Goal: Task Accomplishment & Management: Complete application form

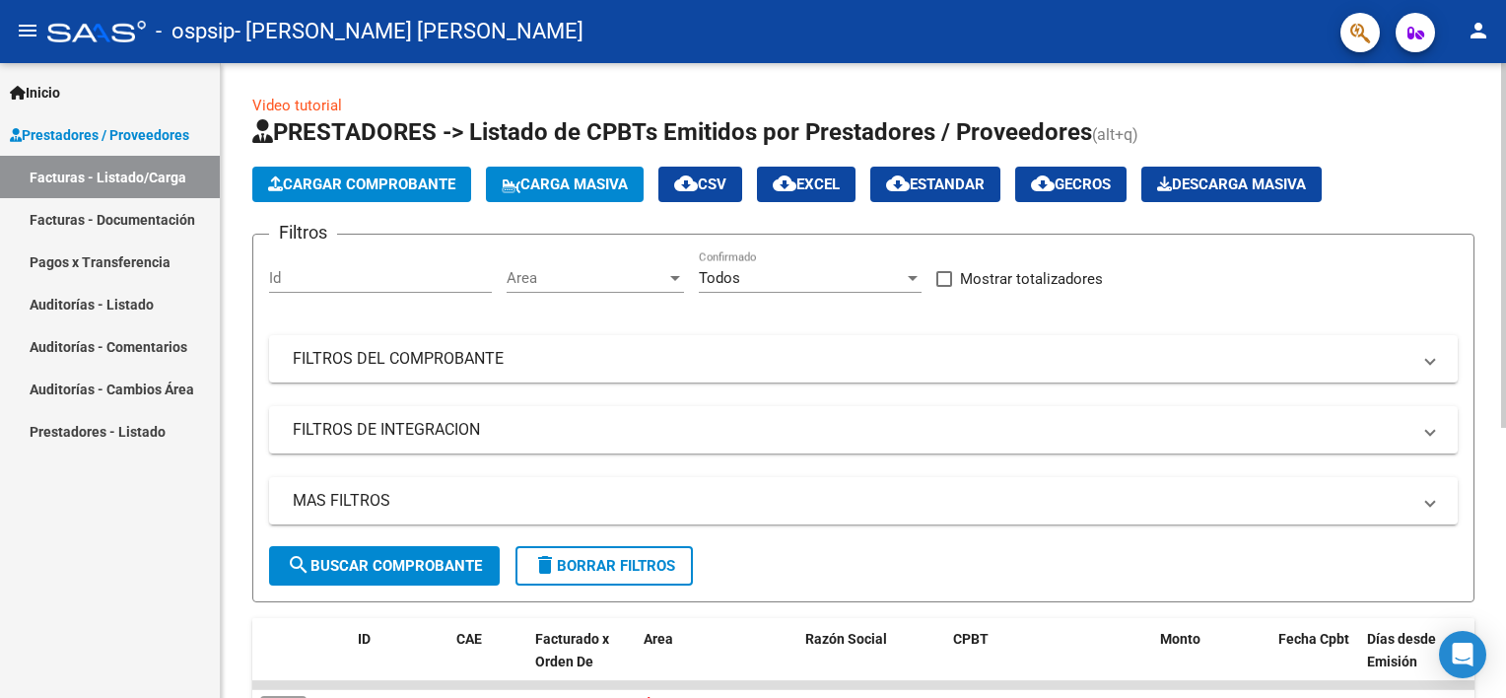
click at [367, 181] on span "Cargar Comprobante" at bounding box center [361, 184] width 187 height 18
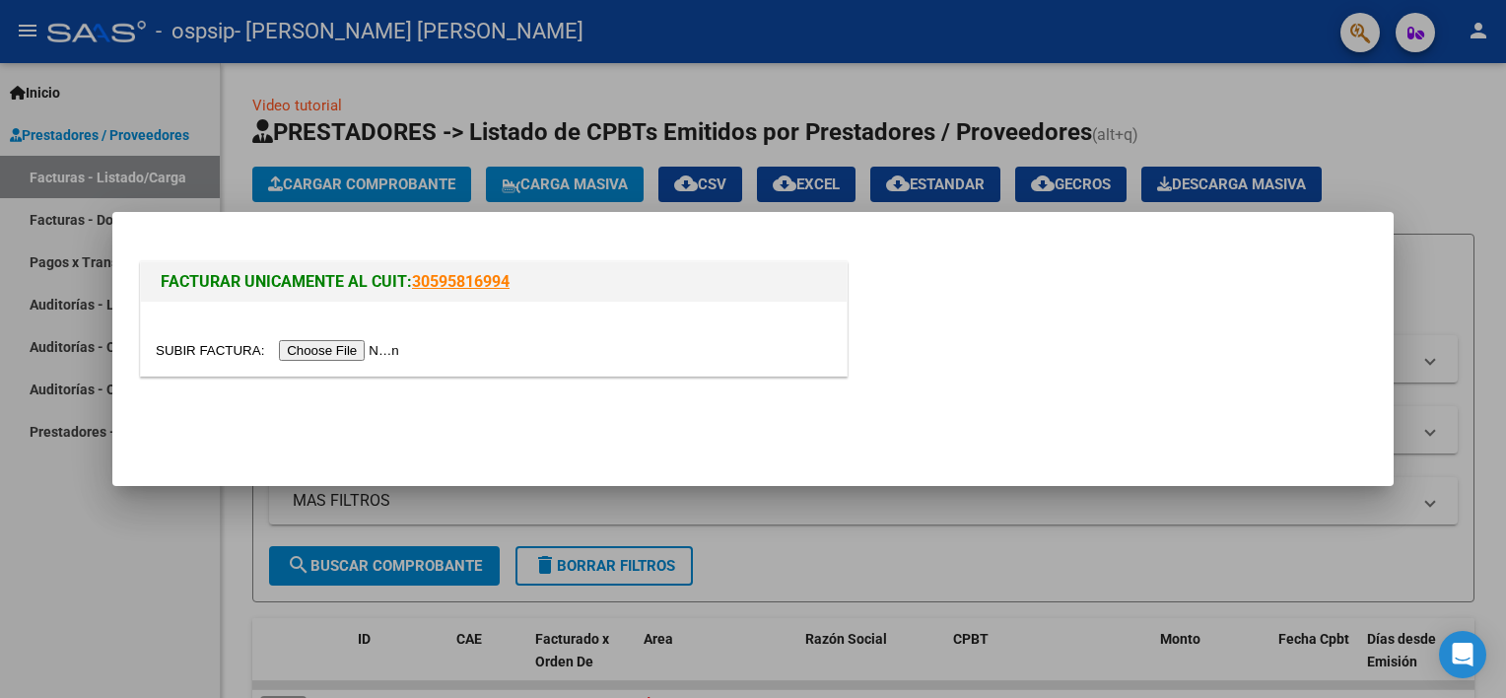
click at [333, 347] on input "file" at bounding box center [280, 350] width 249 height 21
click at [333, 356] on input "file" at bounding box center [280, 350] width 249 height 21
click at [333, 350] on input "file" at bounding box center [280, 350] width 249 height 21
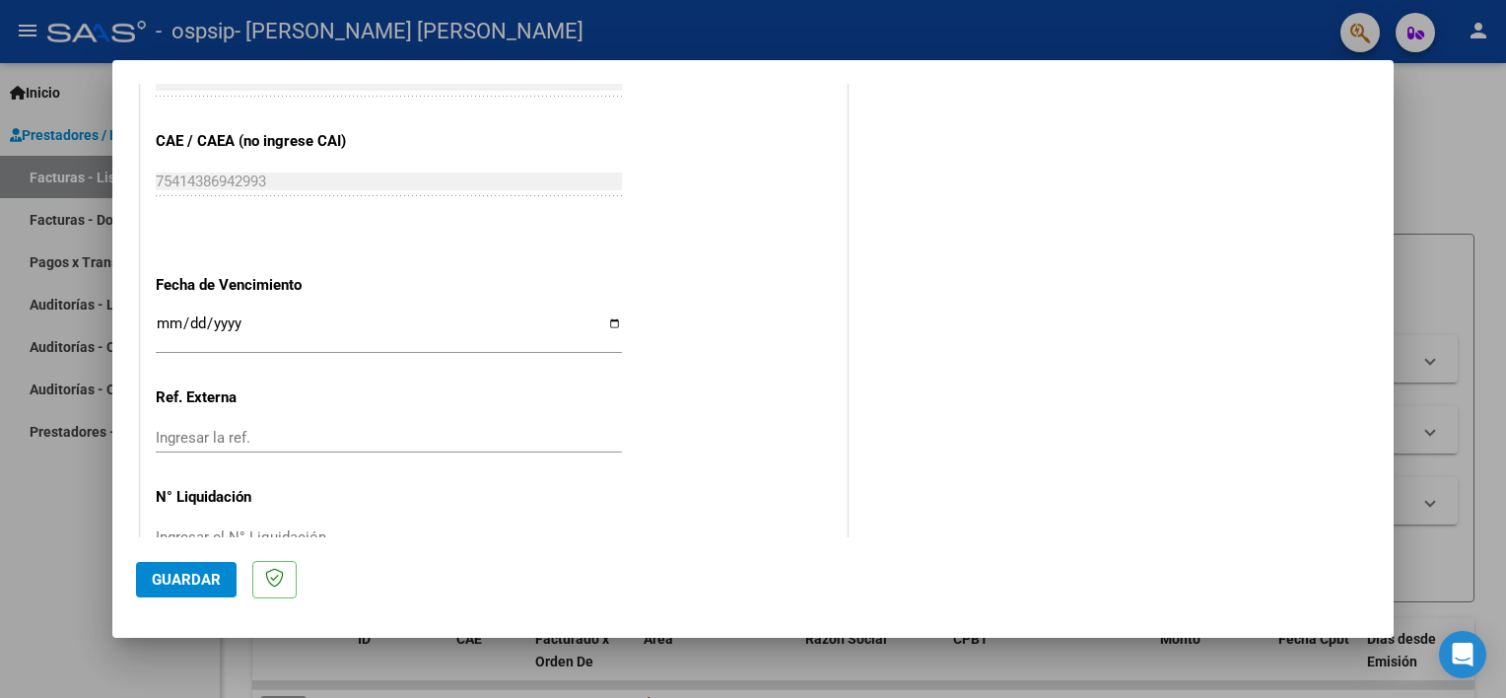
scroll to position [1330, 0]
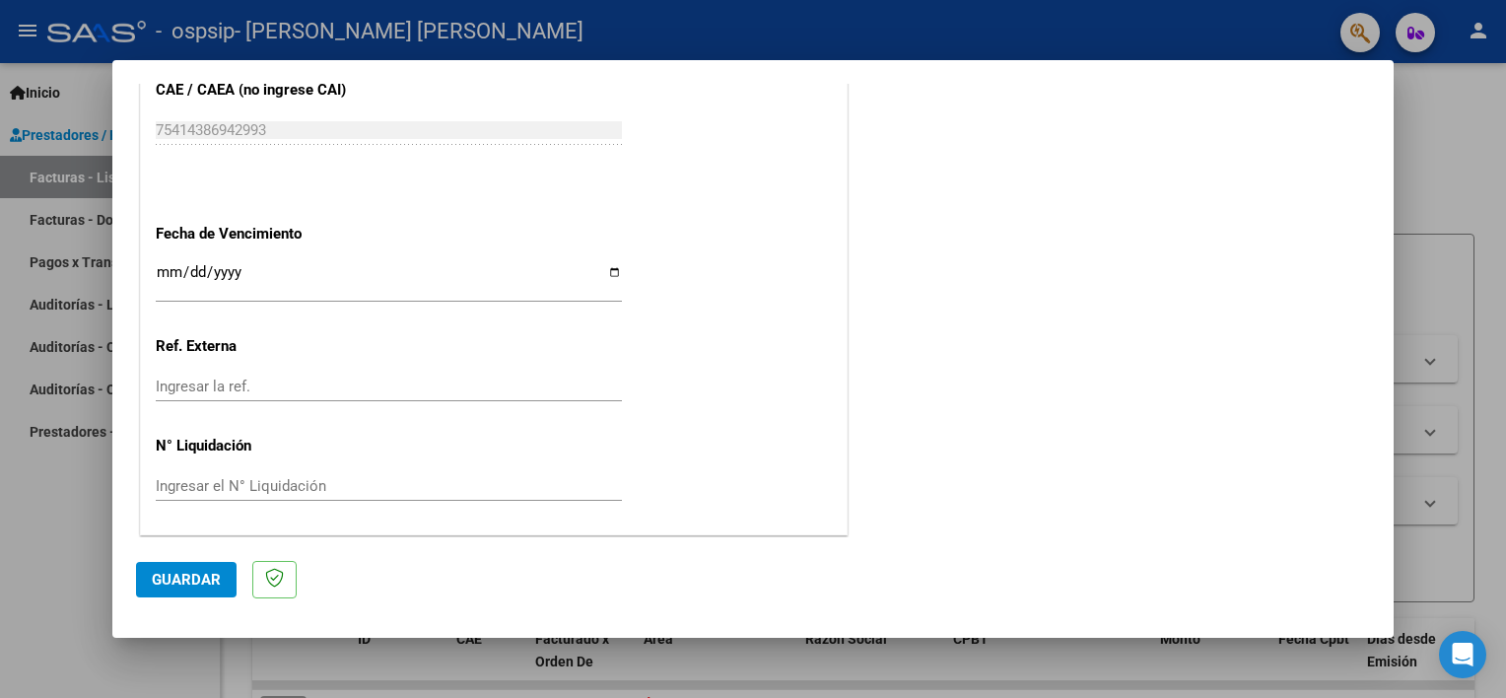
click at [217, 575] on span "Guardar" at bounding box center [186, 579] width 69 height 18
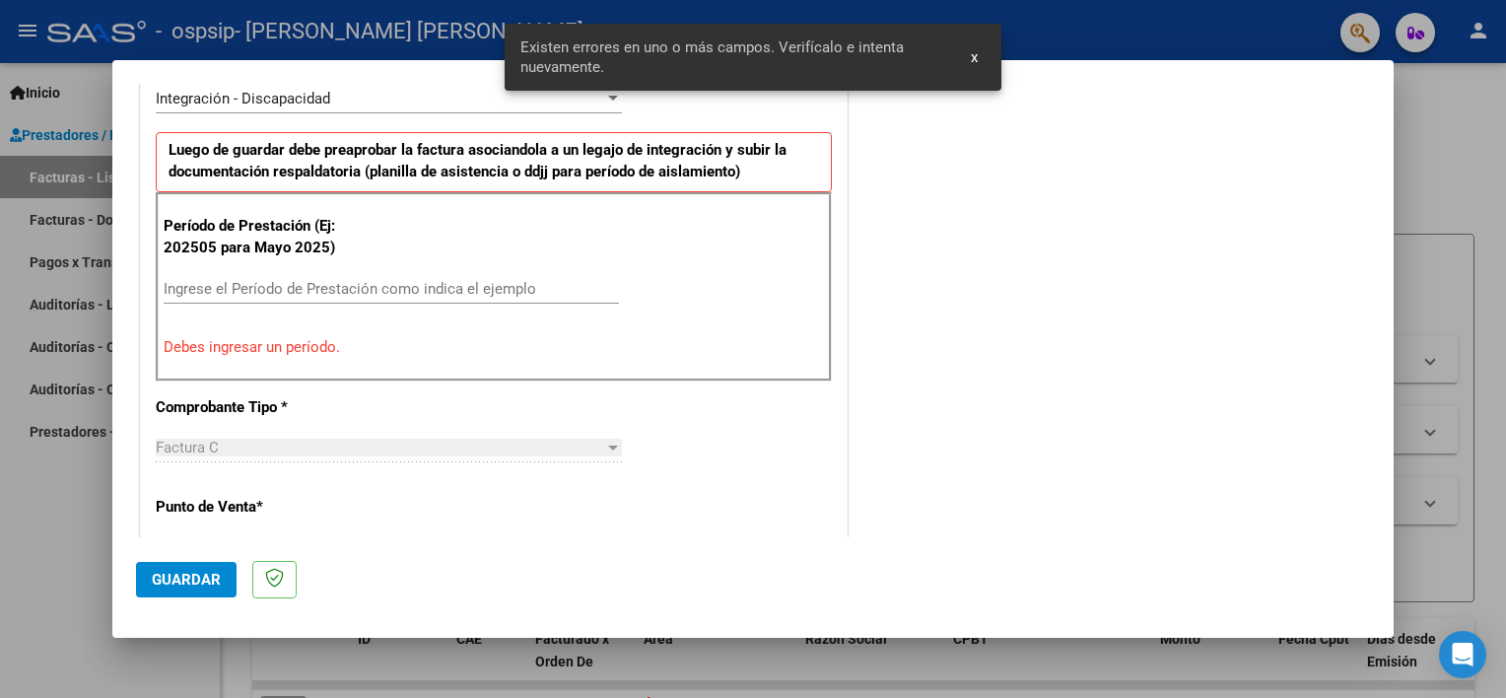
scroll to position [457, 0]
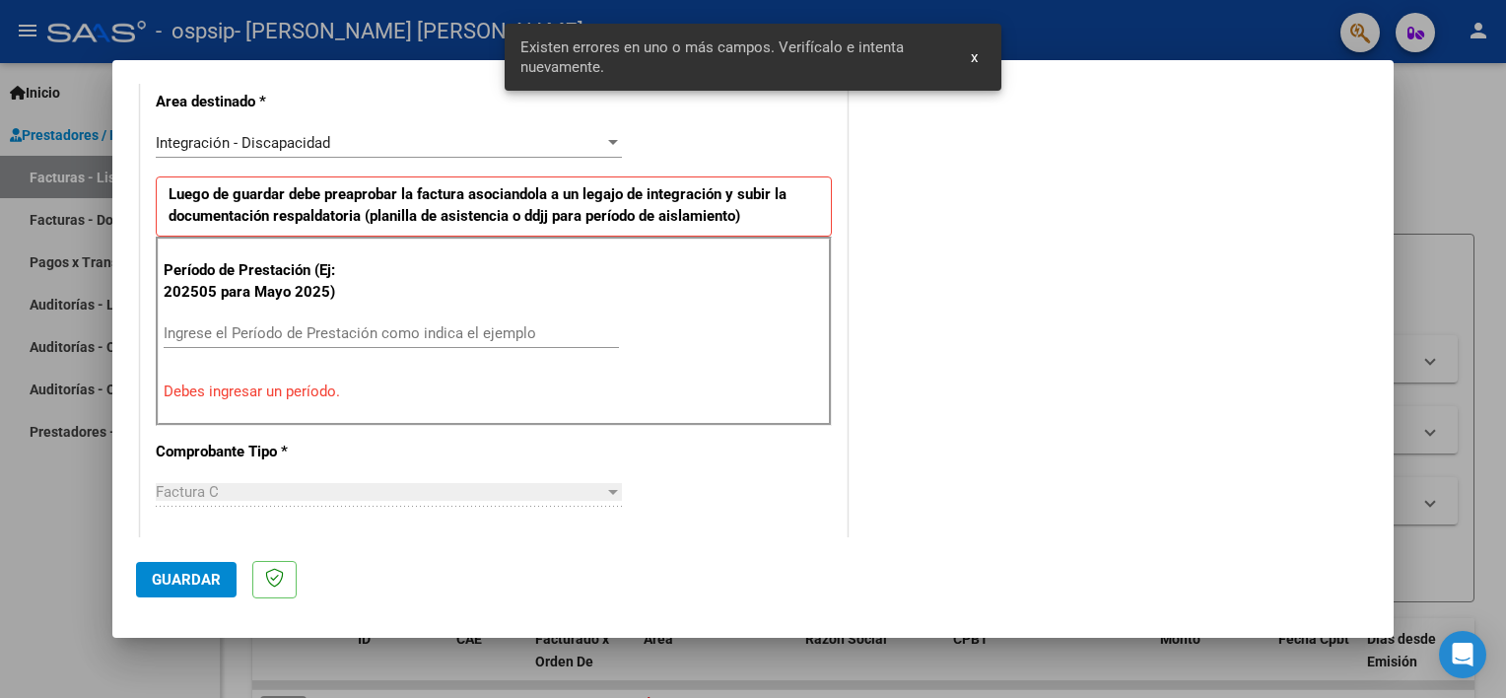
click at [307, 302] on div "Período de Prestación (Ej: 202505 para Mayo 2025) Ingrese el Período de Prestac…" at bounding box center [494, 330] width 676 height 189
drag, startPoint x: 296, startPoint y: 329, endPoint x: 315, endPoint y: 351, distance: 29.3
click at [300, 339] on input "Ingrese el Período de Prestación como indica el ejemplo" at bounding box center [391, 333] width 455 height 18
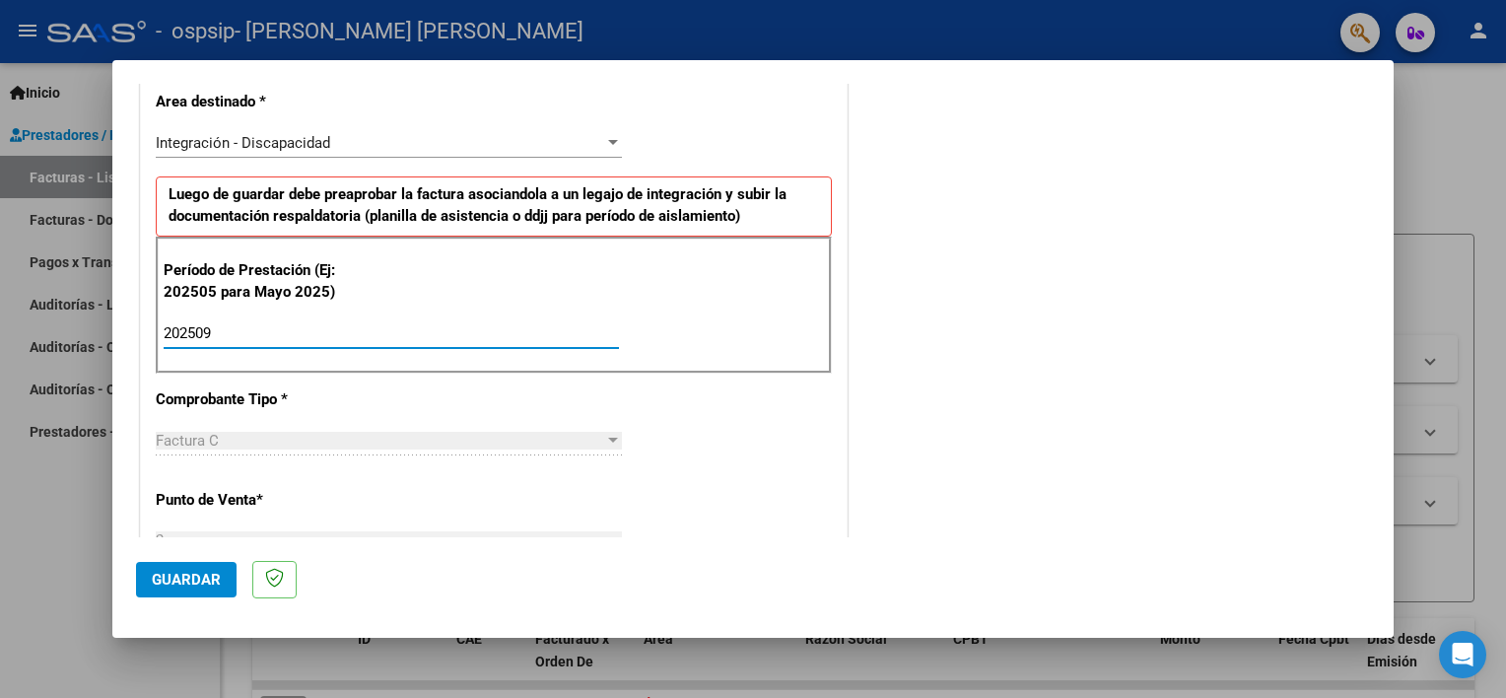
type input "202509"
click at [188, 583] on span "Guardar" at bounding box center [186, 579] width 69 height 18
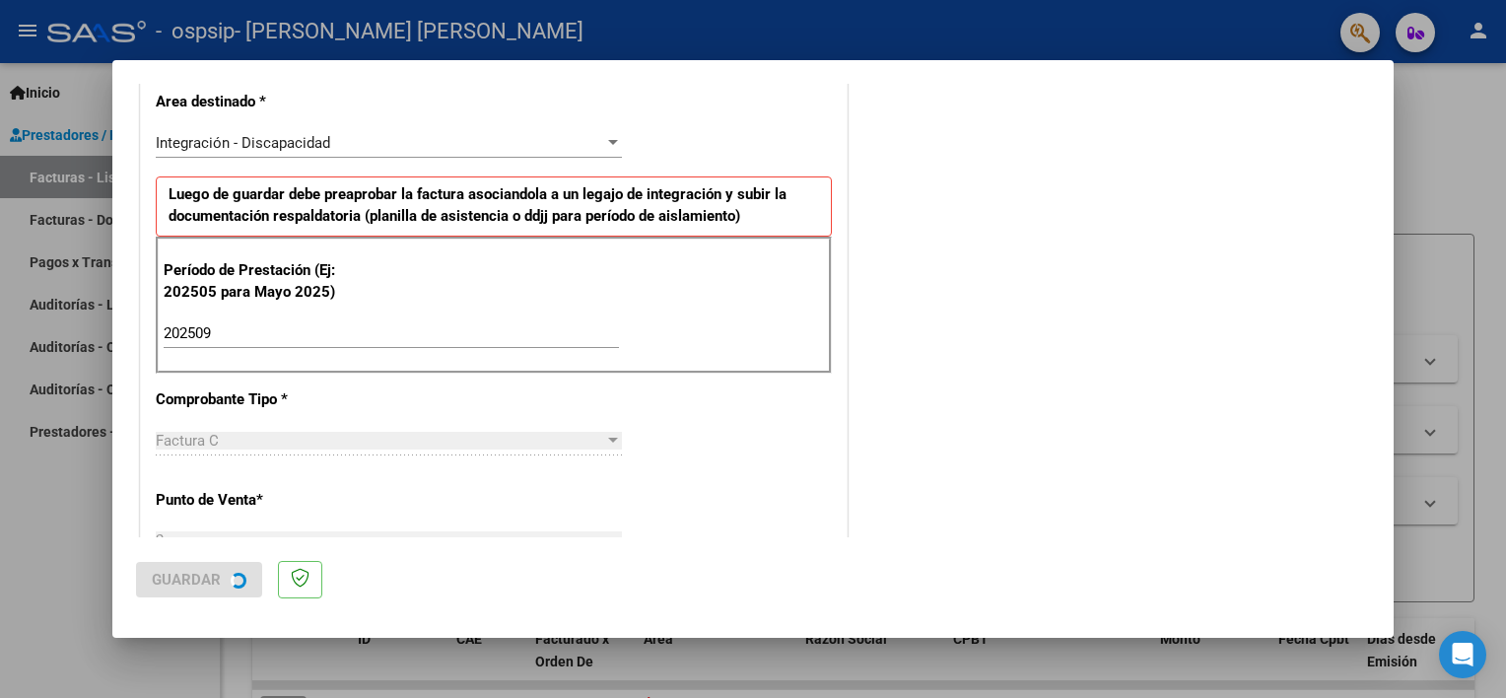
scroll to position [0, 0]
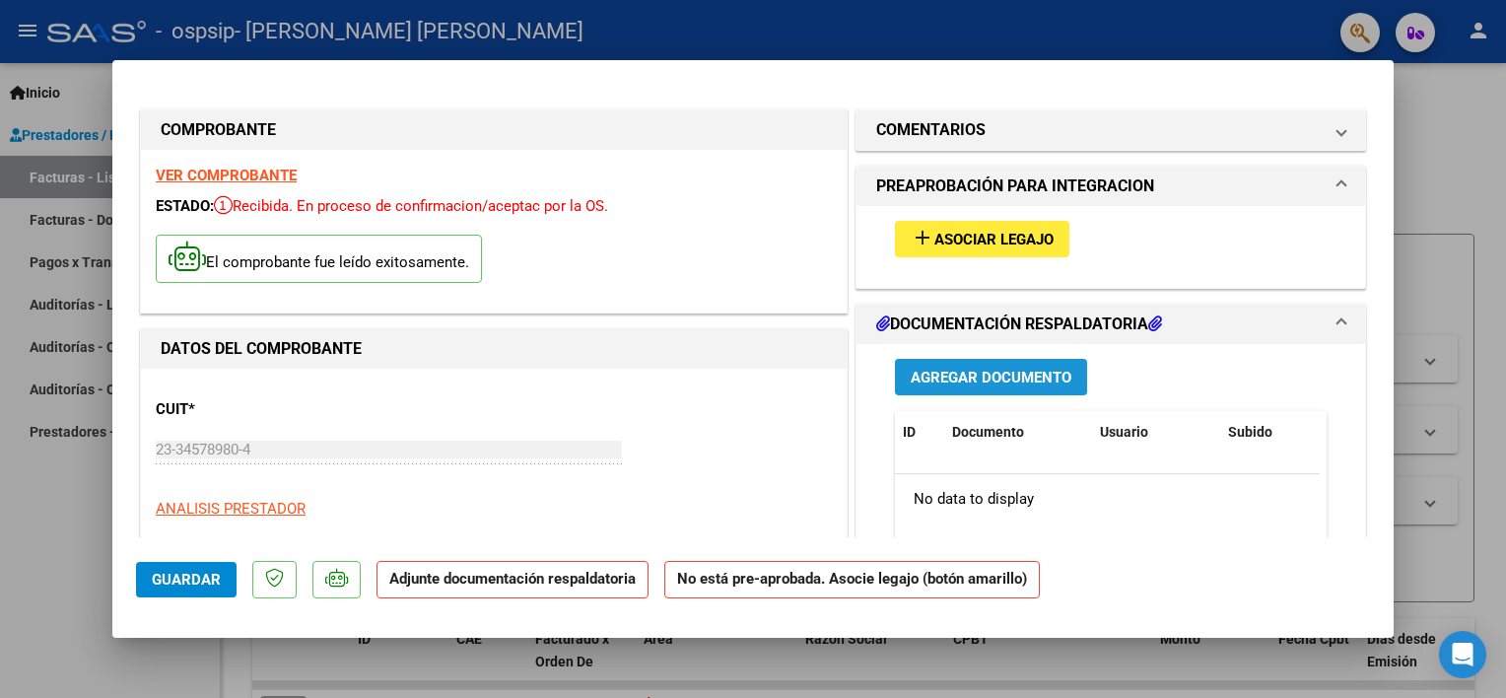
click at [995, 384] on span "Agregar Documento" at bounding box center [990, 377] width 161 height 18
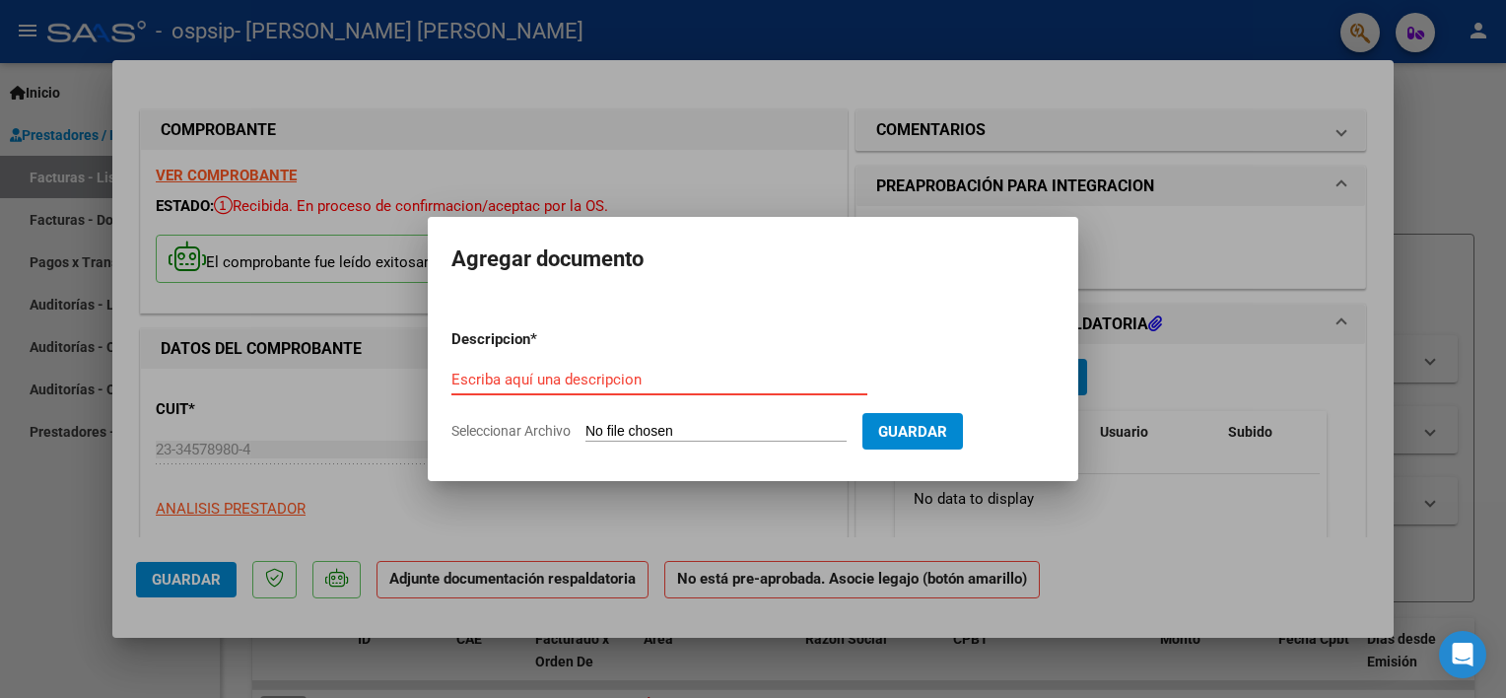
click at [687, 376] on input "Escriba aquí una descripcion" at bounding box center [659, 379] width 416 height 18
click at [596, 373] on input "Escriba aquí una descripcion" at bounding box center [659, 379] width 416 height 18
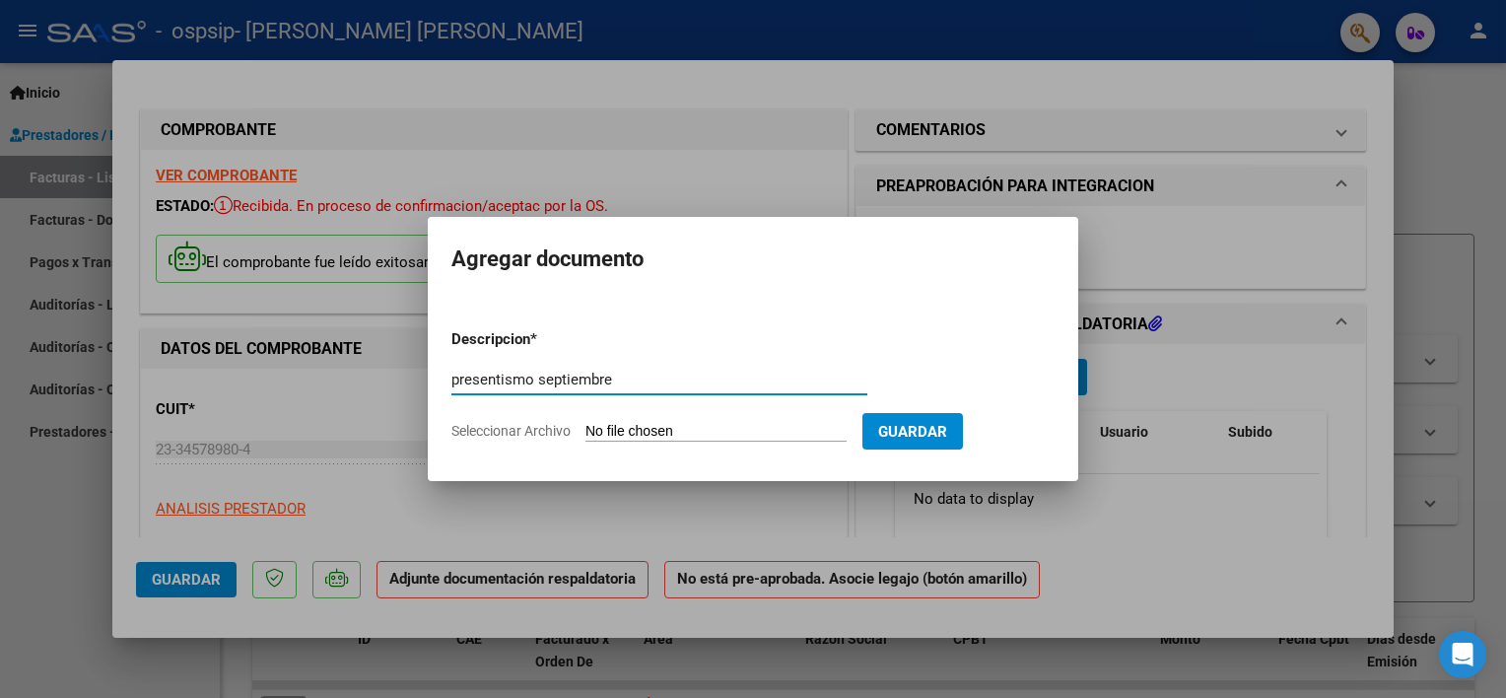
type input "presentismo septiembre"
click at [775, 435] on input "Seleccionar Archivo" at bounding box center [715, 432] width 261 height 19
type input "C:\fakepath\presentismo [PERSON_NAME] septiembre .pdf"
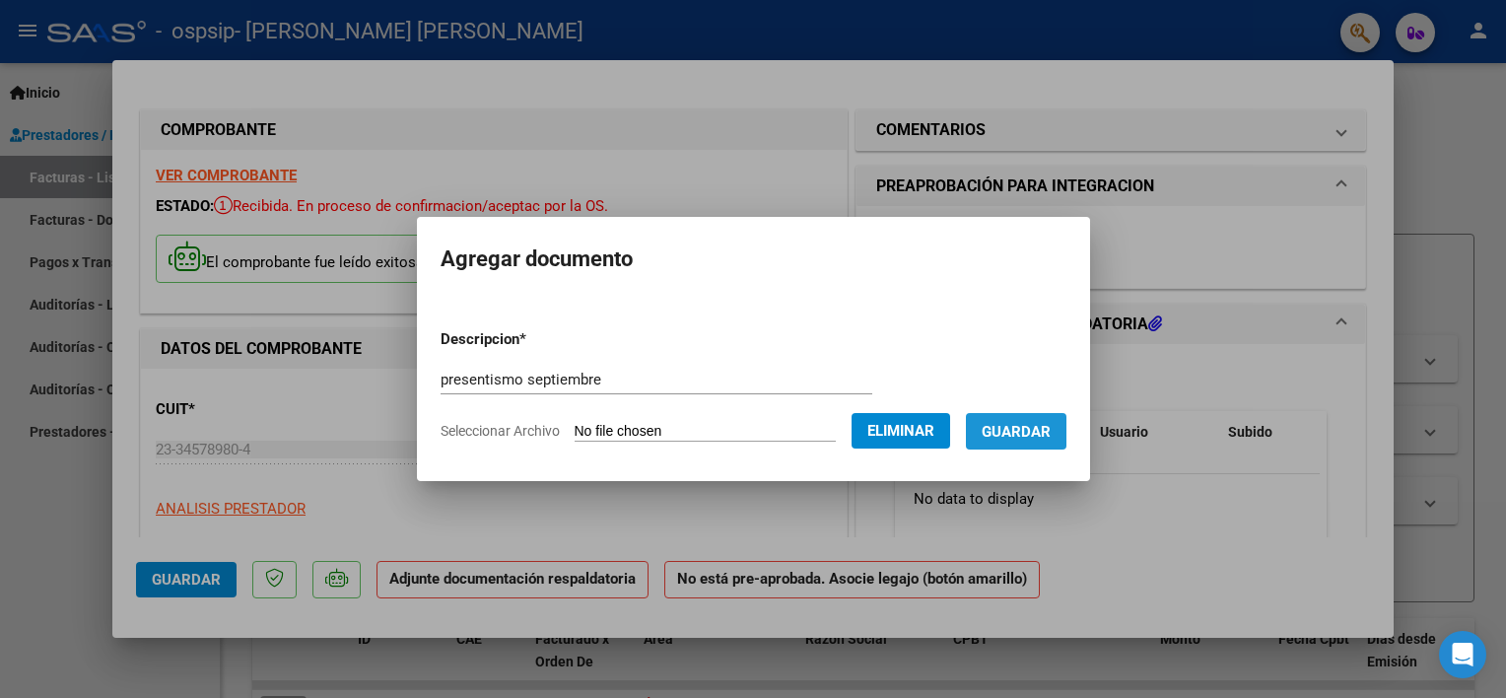
click at [1050, 437] on span "Guardar" at bounding box center [1015, 432] width 69 height 18
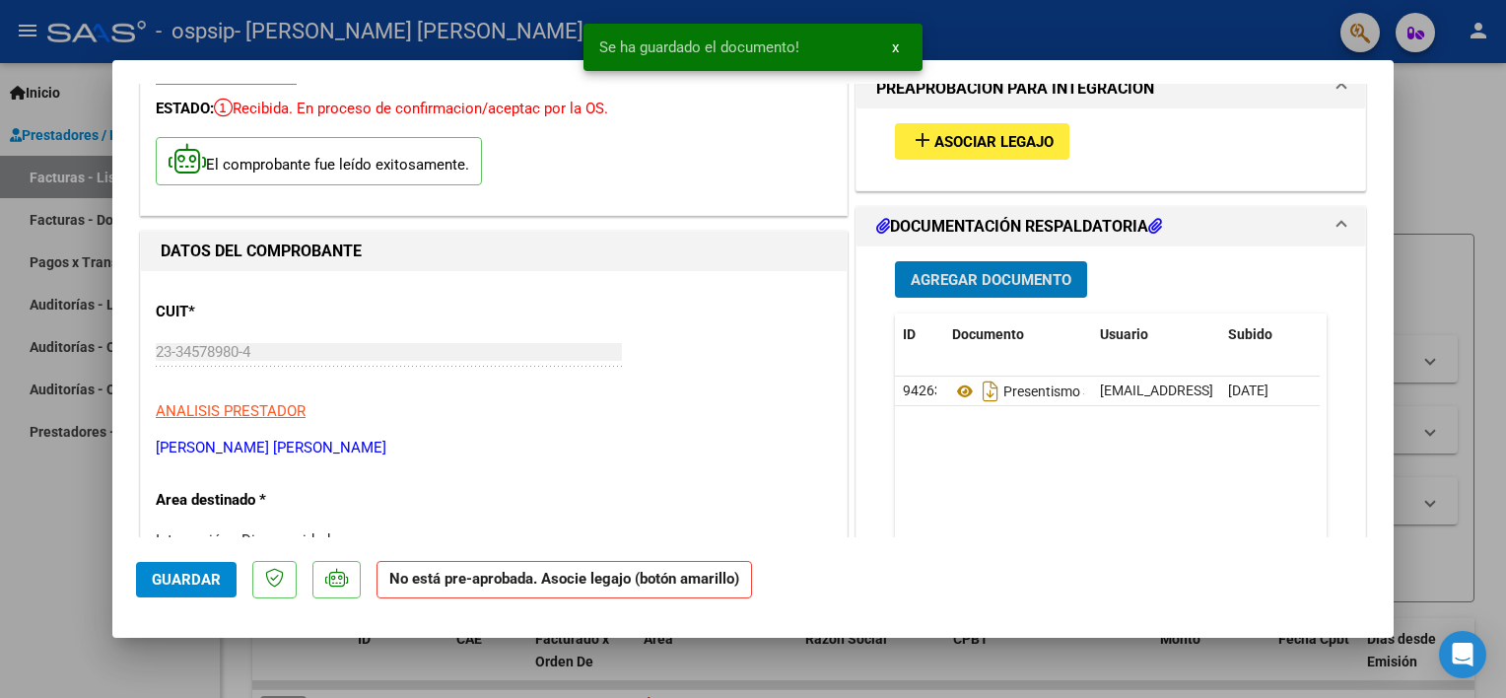
scroll to position [99, 0]
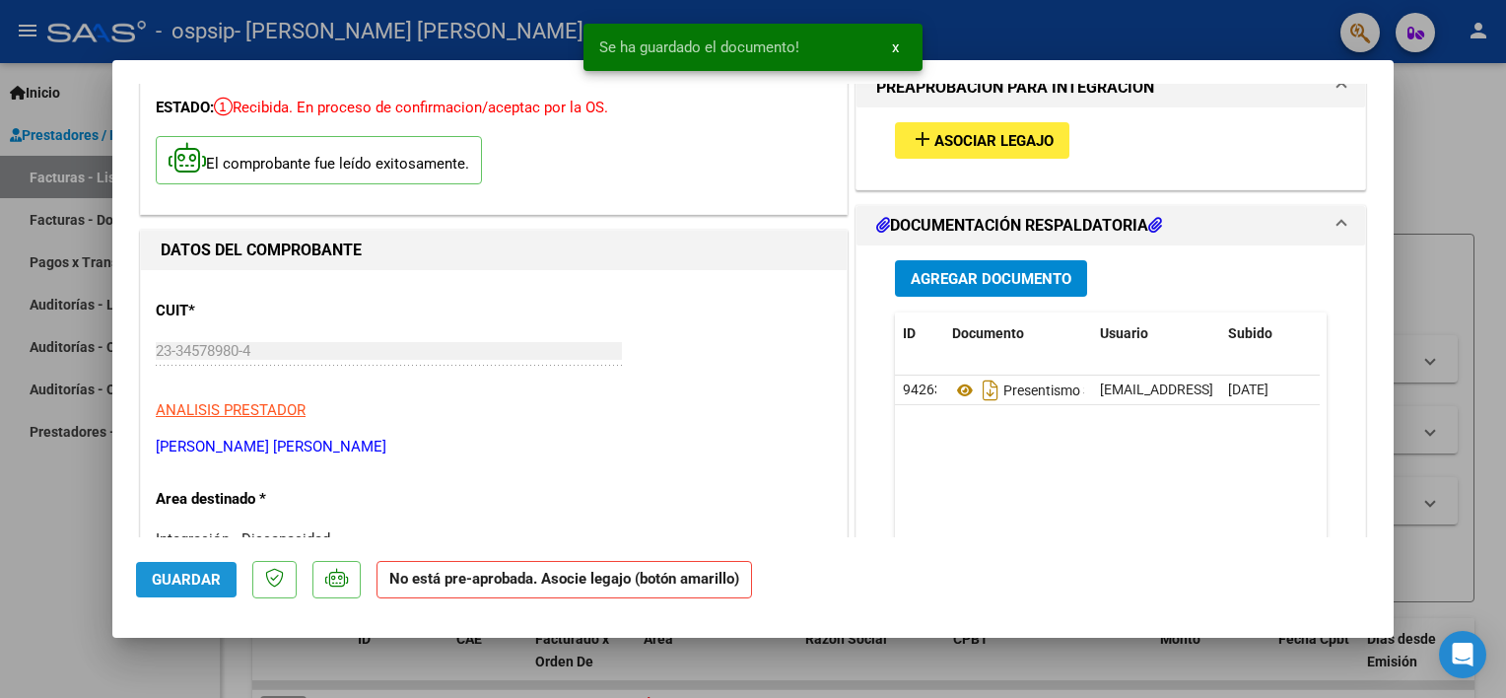
click at [179, 577] on span "Guardar" at bounding box center [186, 579] width 69 height 18
click at [1458, 142] on div at bounding box center [753, 349] width 1506 height 698
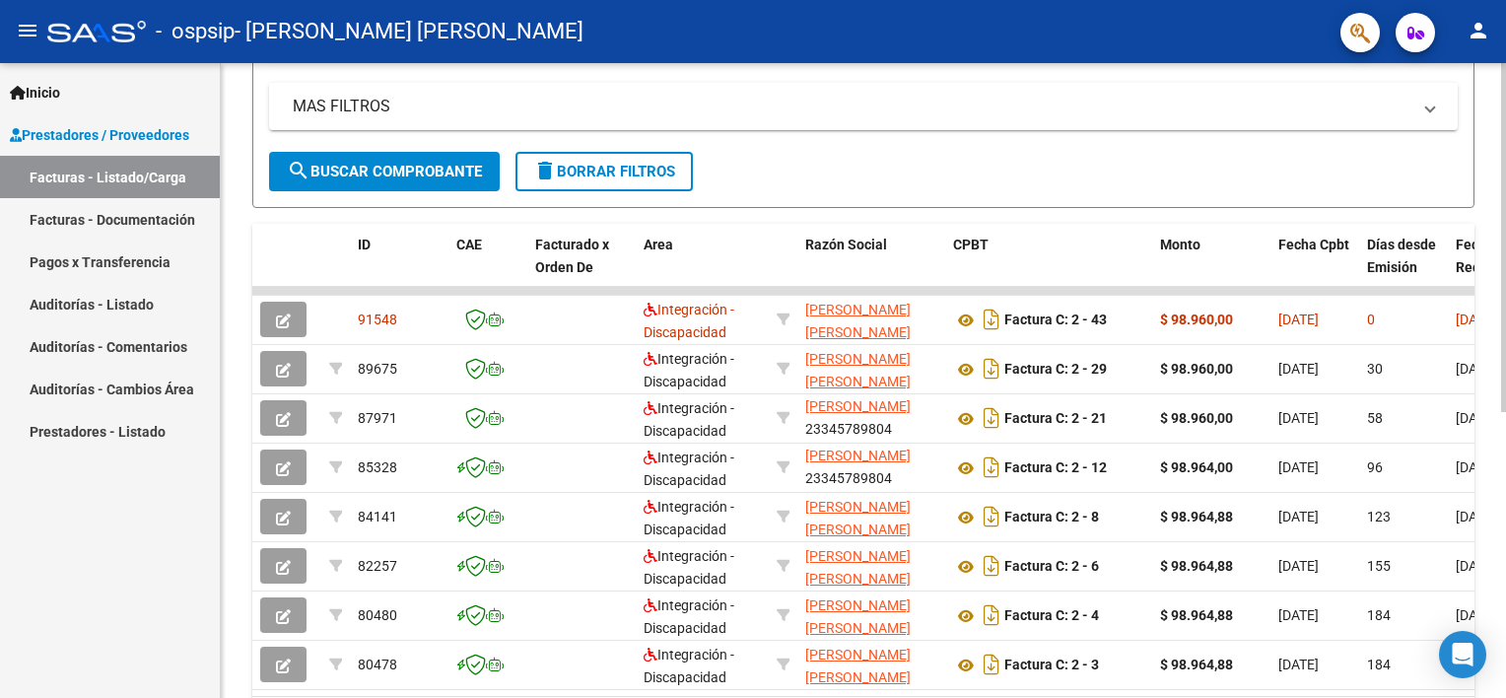
scroll to position [0, 0]
